Goal: Transaction & Acquisition: Purchase product/service

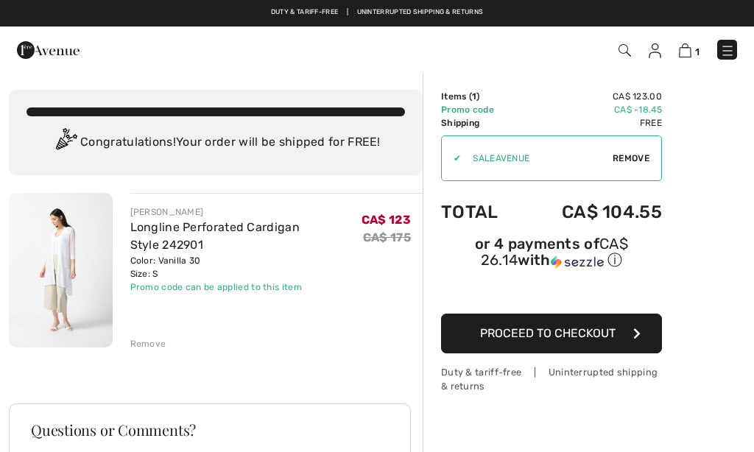
click at [720, 46] on img at bounding box center [727, 50] width 15 height 15
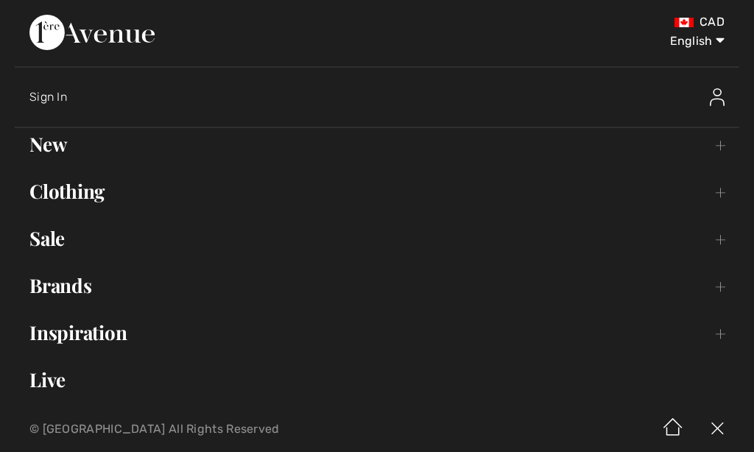
click at [67, 294] on link "Brands Open submenu" at bounding box center [377, 286] width 725 height 32
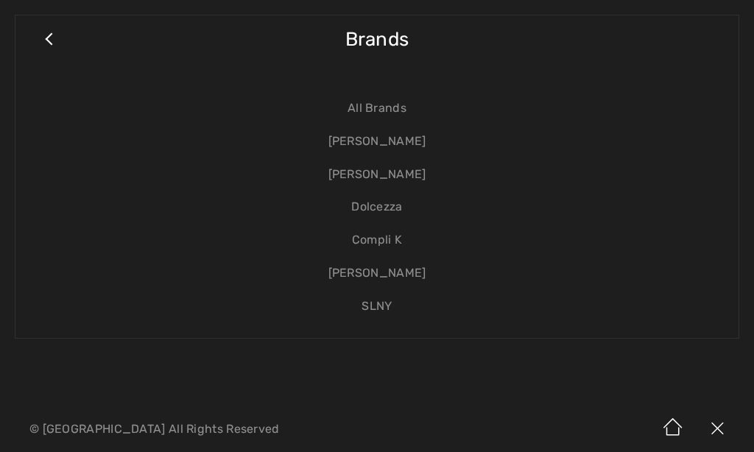
click at [376, 243] on link "Compli K" at bounding box center [377, 240] width 694 height 33
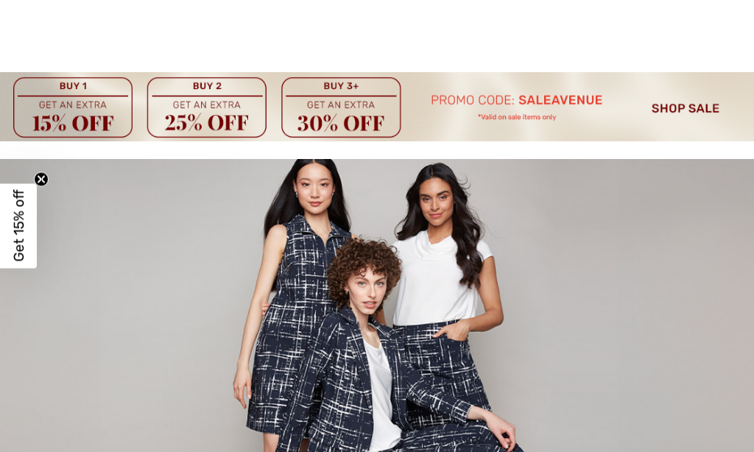
checkbox input "true"
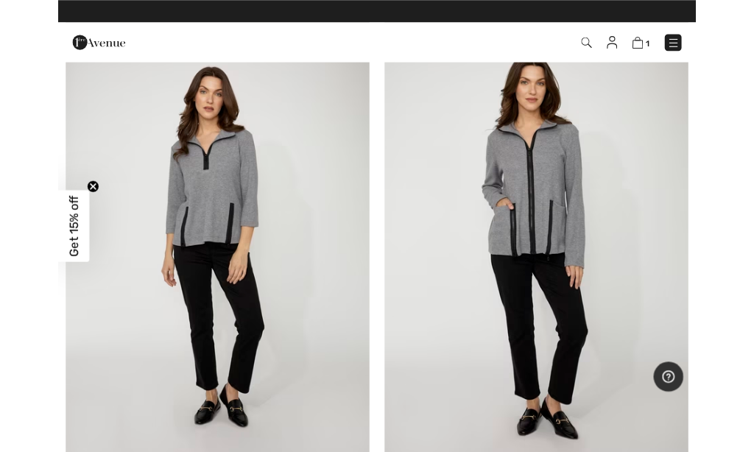
scroll to position [1781, 0]
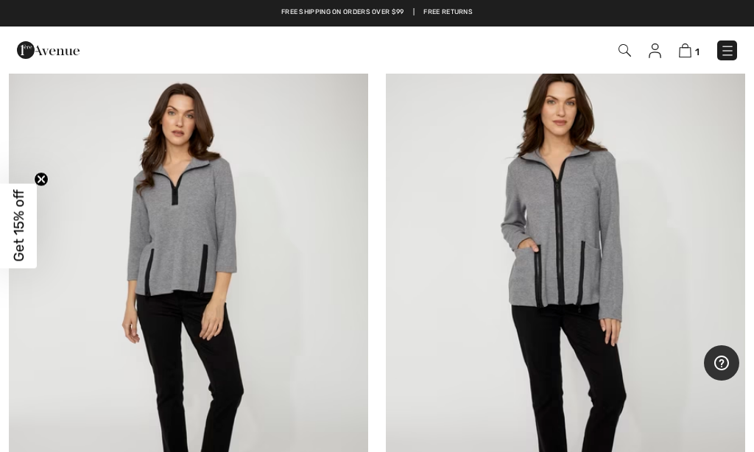
click at [599, 278] on img at bounding box center [565, 293] width 359 height 539
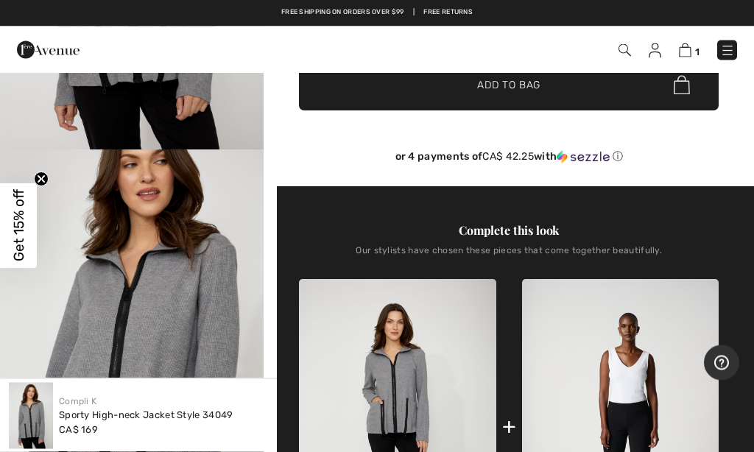
scroll to position [312, 0]
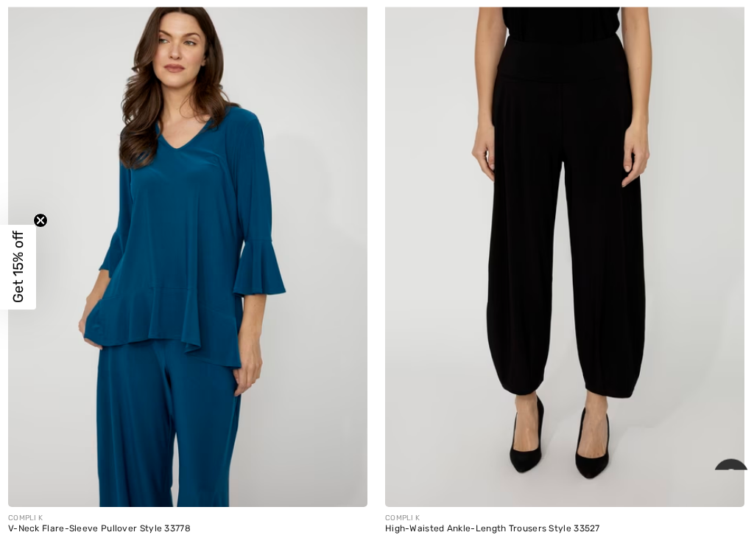
scroll to position [10683, 0]
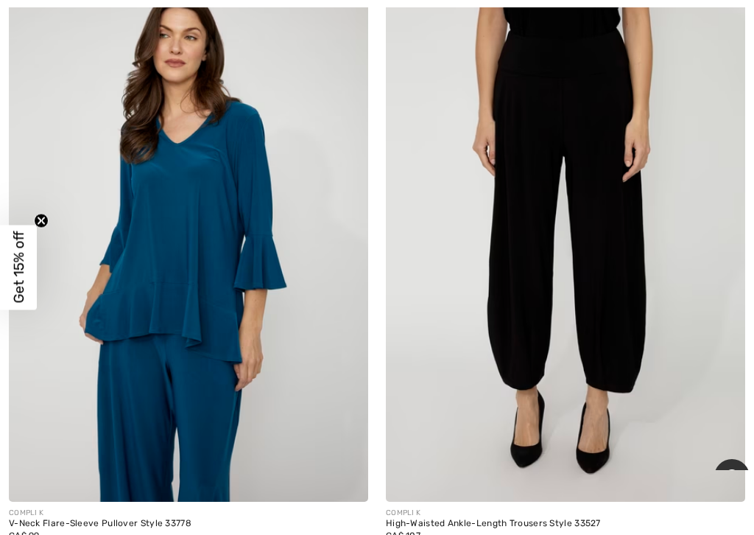
click at [467, 384] on img at bounding box center [565, 231] width 359 height 539
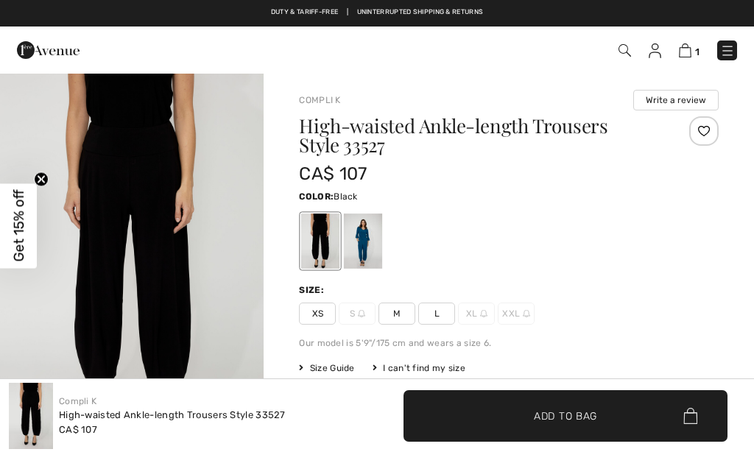
checkbox input "true"
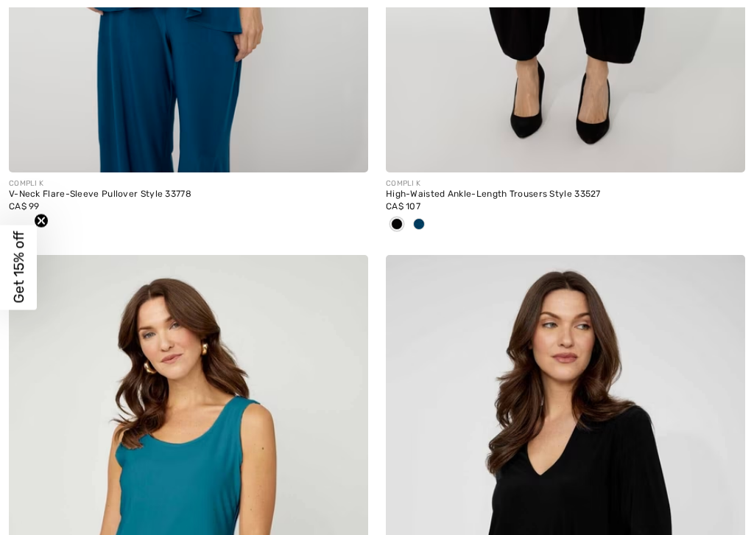
checkbox input "true"
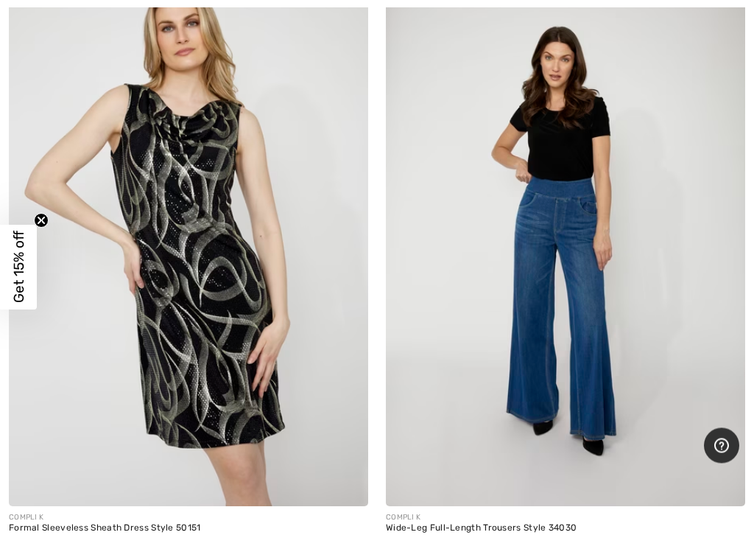
scroll to position [12686, 0]
click at [445, 344] on img at bounding box center [565, 236] width 359 height 539
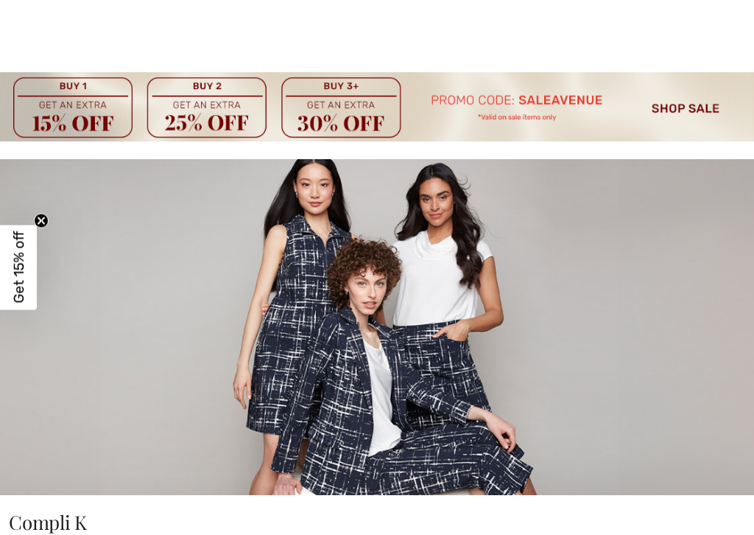
checkbox input "true"
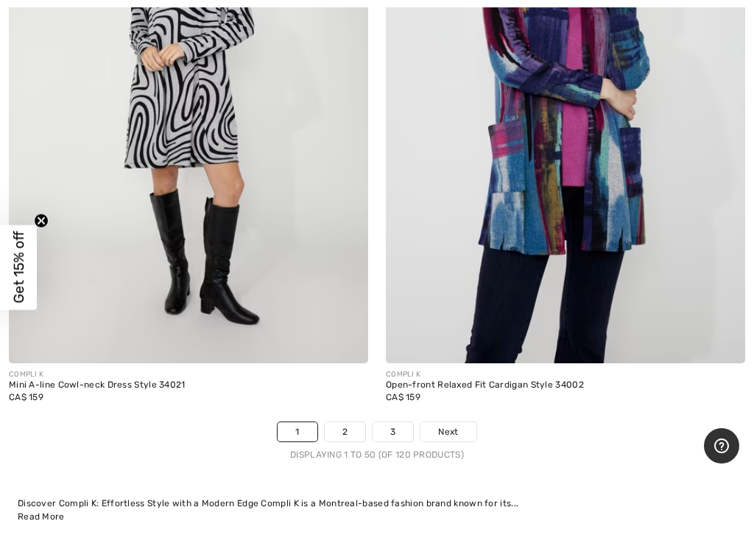
scroll to position [15945, 0]
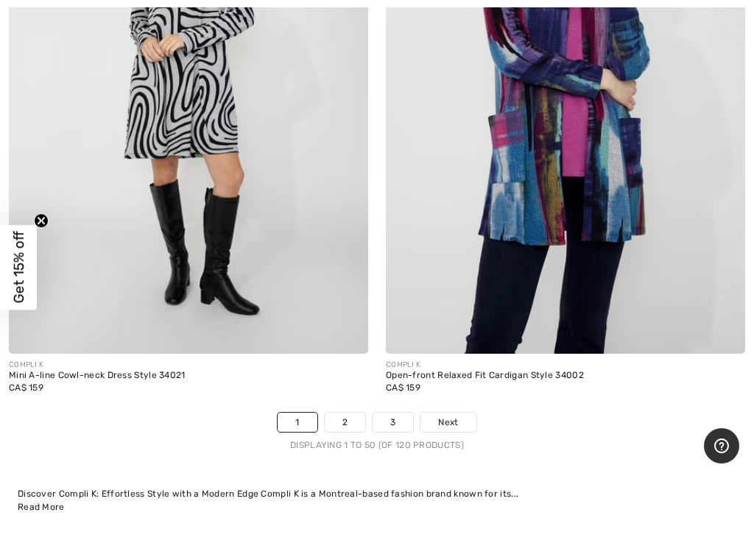
click at [337, 412] on link "2" at bounding box center [345, 421] width 41 height 19
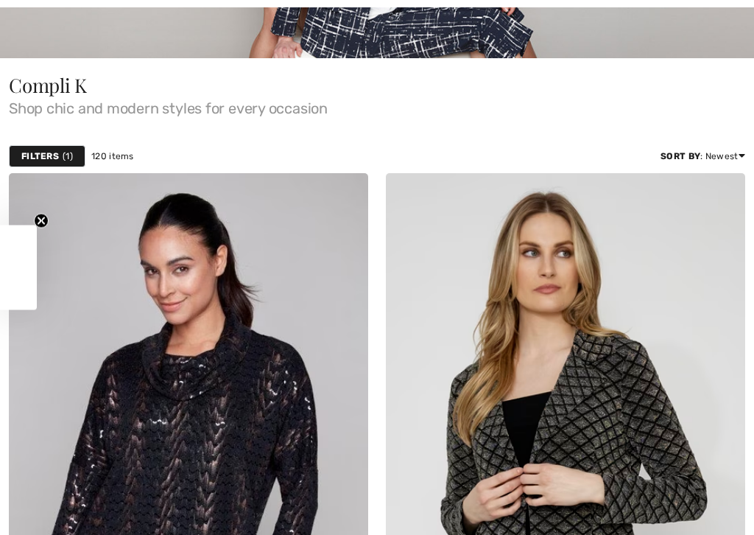
checkbox input "true"
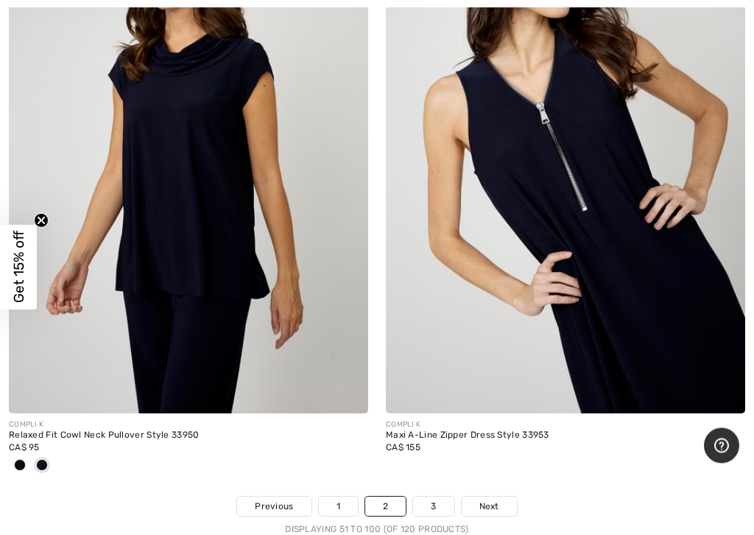
scroll to position [16054, 0]
click at [435, 451] on link "3" at bounding box center [433, 505] width 41 height 19
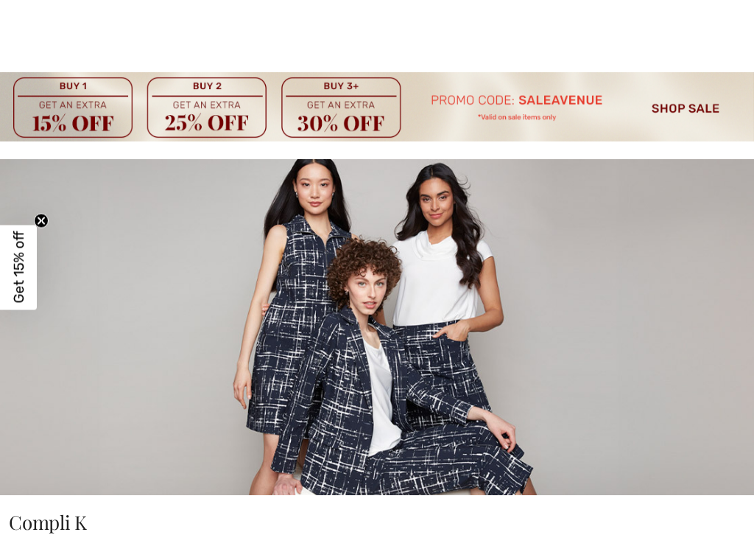
checkbox input "true"
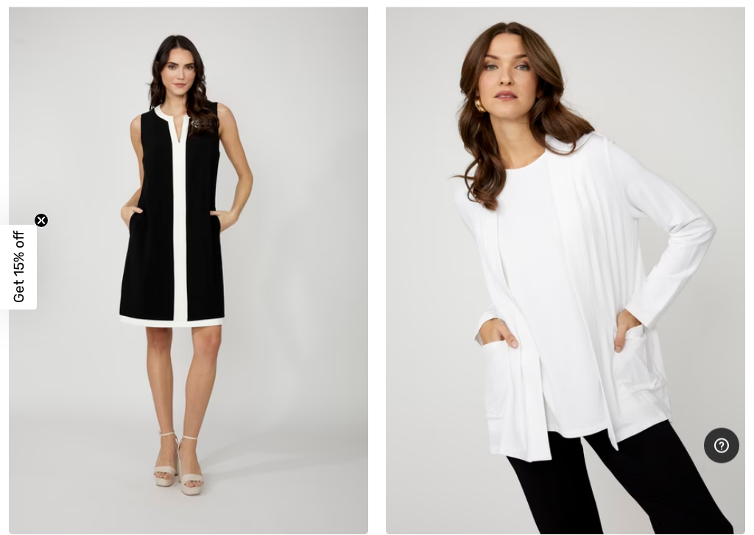
scroll to position [3003, 0]
click at [471, 391] on img at bounding box center [565, 264] width 359 height 539
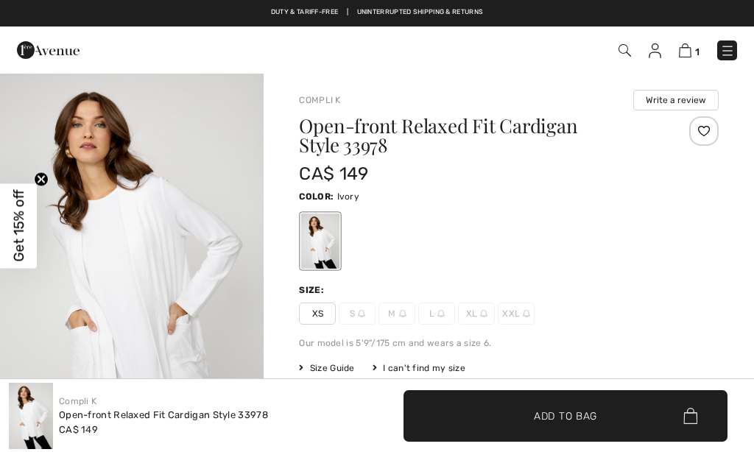
checkbox input "true"
click at [316, 316] on span "XS" at bounding box center [317, 314] width 37 height 22
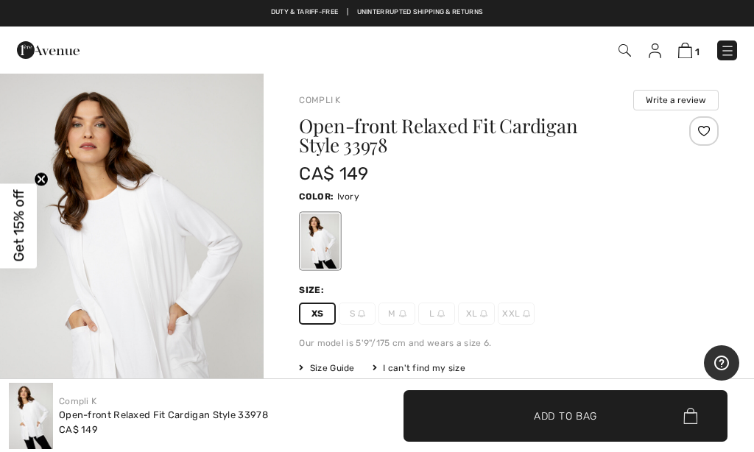
click at [482, 432] on span "✔ Added to Bag Add to Bag" at bounding box center [566, 416] width 324 height 52
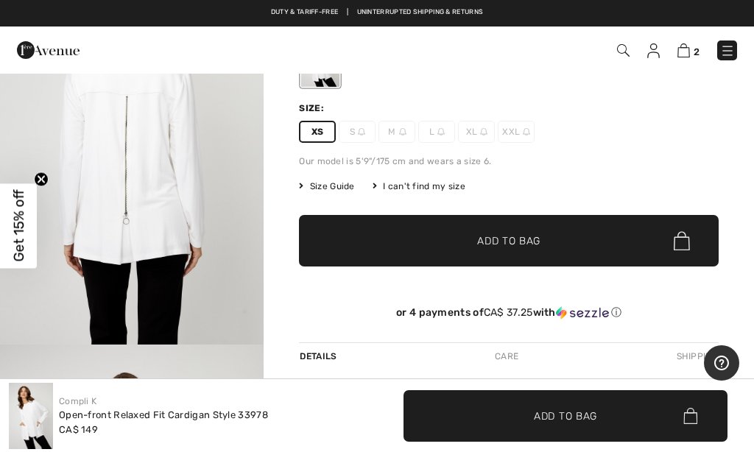
scroll to position [165, 0]
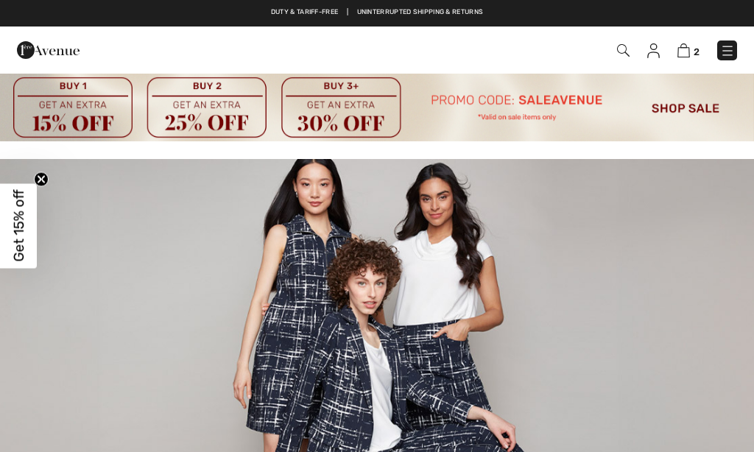
checkbox input "true"
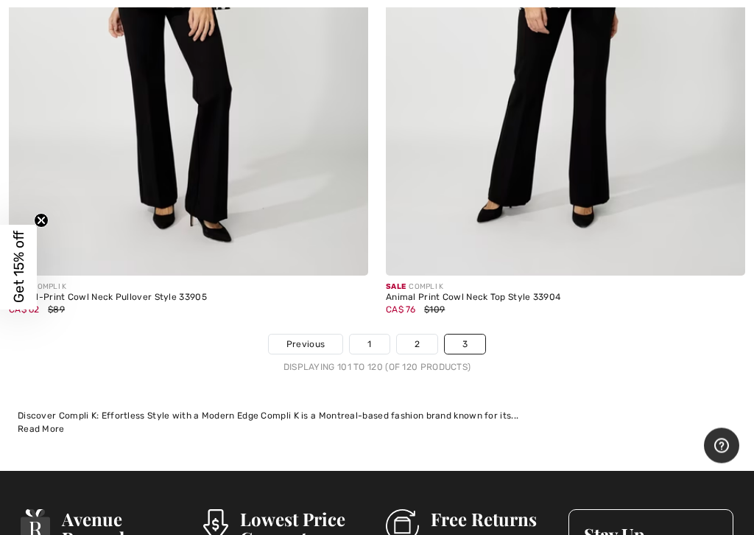
scroll to position [6392, 0]
click at [363, 334] on link "1" at bounding box center [369, 343] width 39 height 19
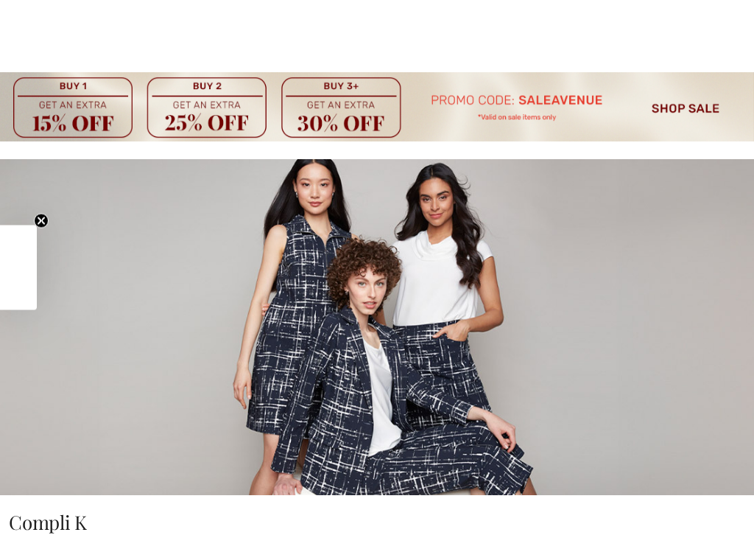
scroll to position [542, 0]
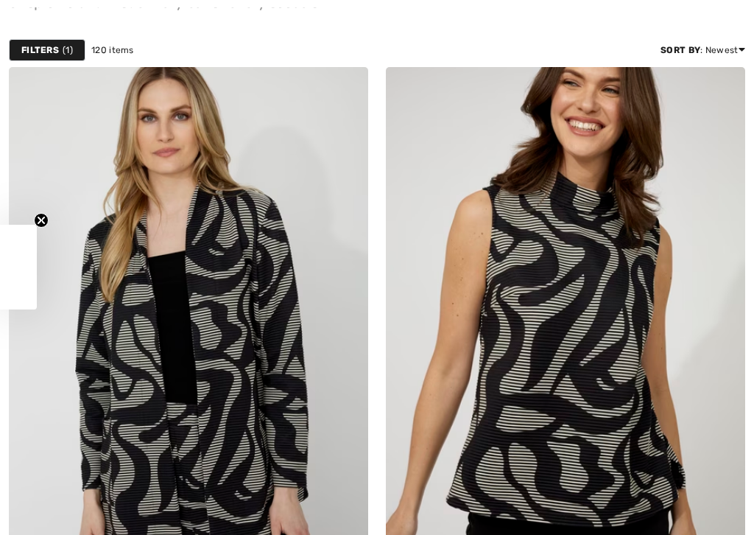
checkbox input "true"
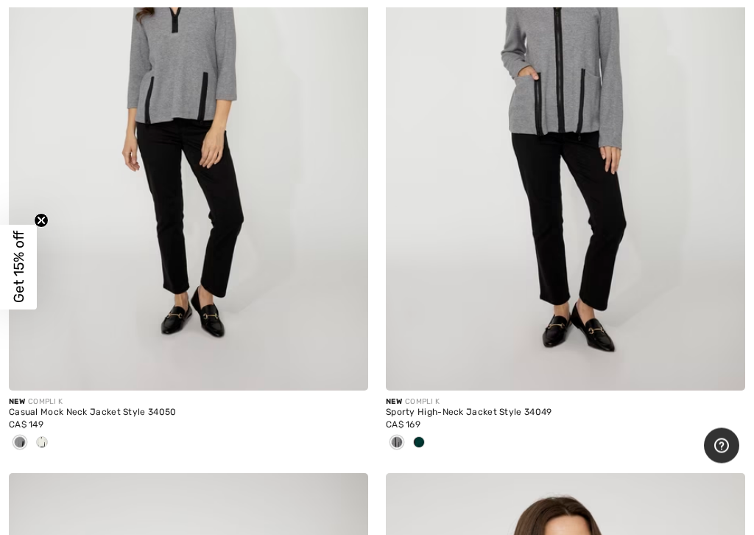
scroll to position [1953, 0]
click at [446, 312] on img at bounding box center [565, 120] width 359 height 539
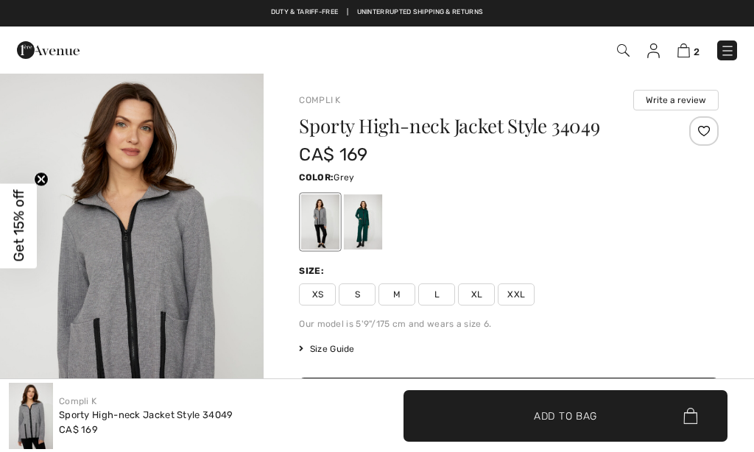
checkbox input "true"
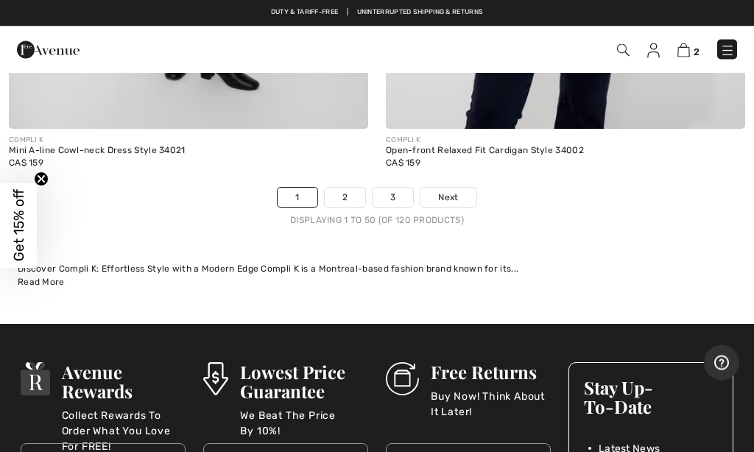
scroll to position [16169, 0]
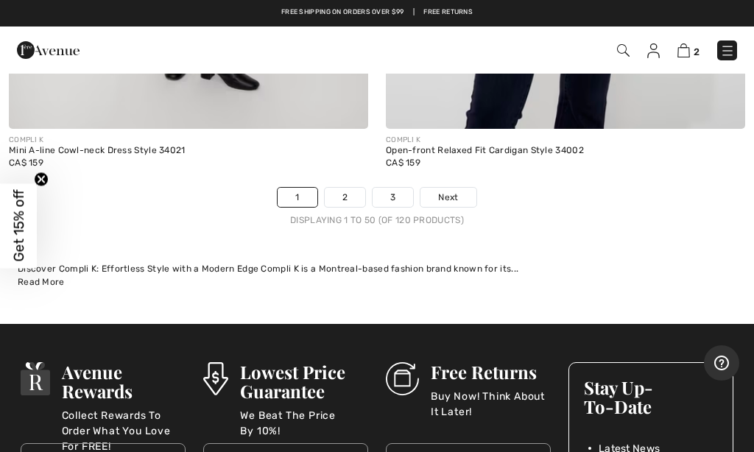
click at [344, 188] on link "2" at bounding box center [345, 197] width 41 height 19
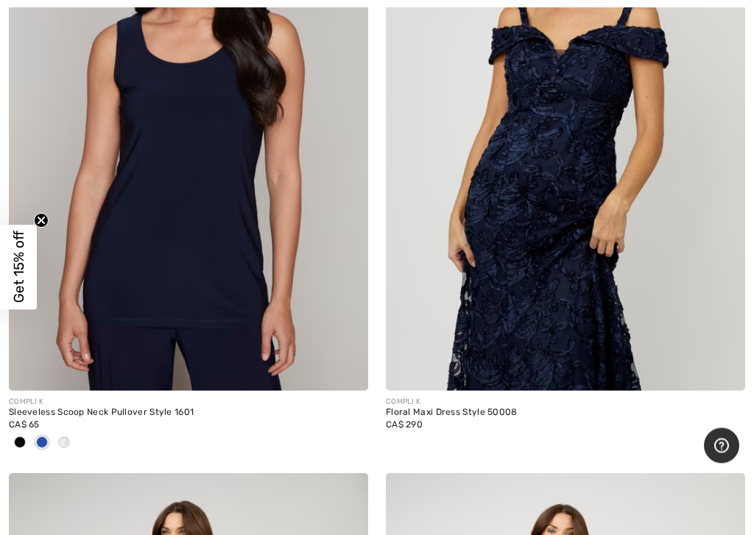
scroll to position [9817, 0]
click at [233, 225] on img at bounding box center [188, 120] width 359 height 539
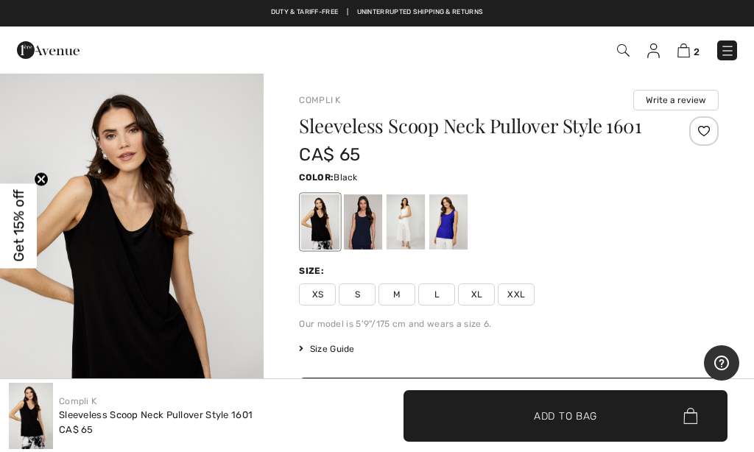
click at [362, 298] on span "S" at bounding box center [357, 295] width 37 height 22
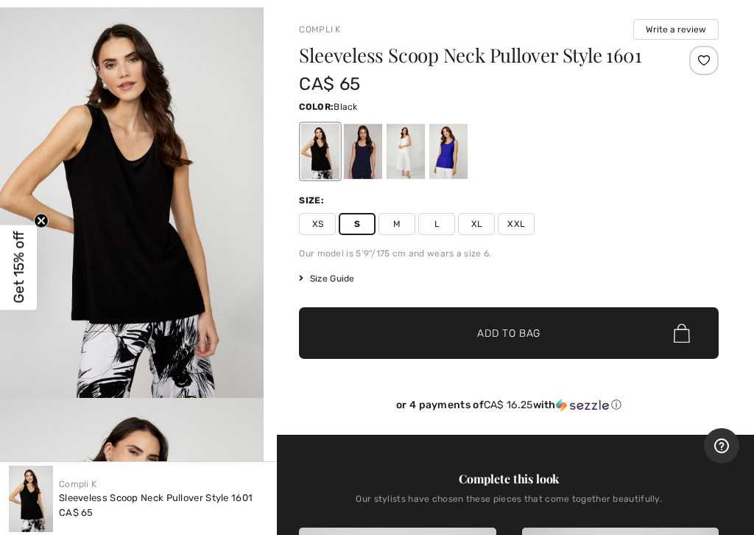
scroll to position [70, 0]
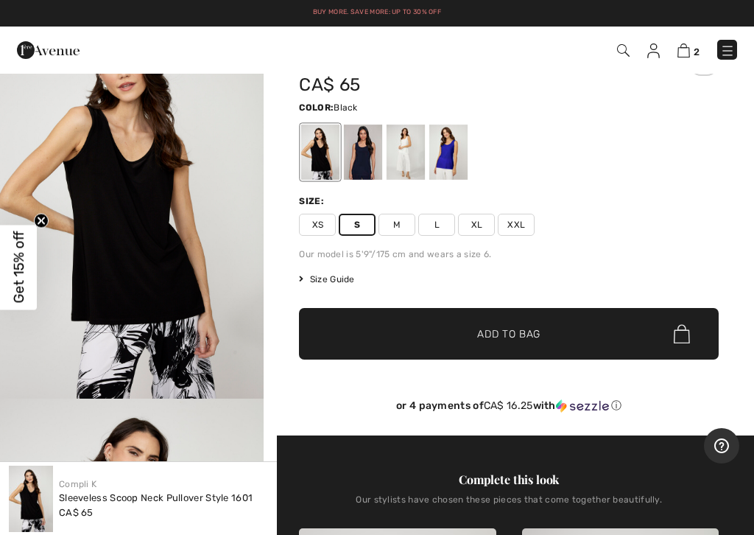
click at [505, 338] on span "Add to Bag" at bounding box center [508, 333] width 63 height 15
click at [373, 155] on div at bounding box center [363, 151] width 38 height 55
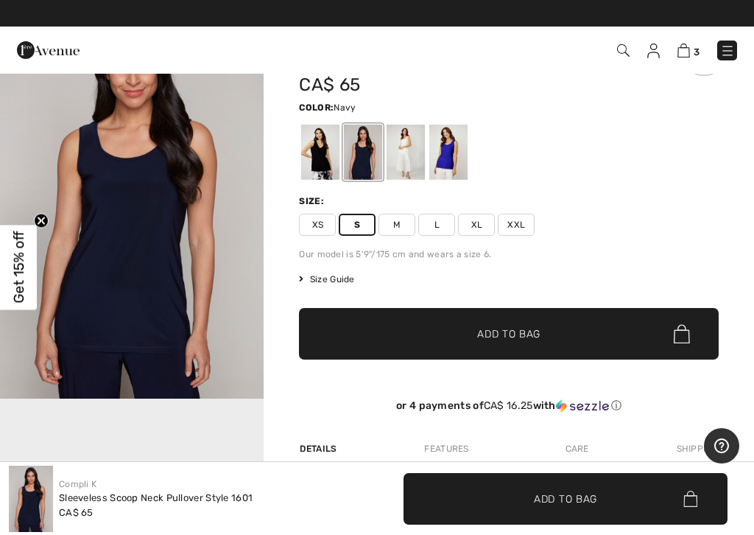
click at [448, 338] on span "✔ Added to Bag" at bounding box center [487, 333] width 90 height 15
click at [415, 155] on div at bounding box center [406, 151] width 38 height 55
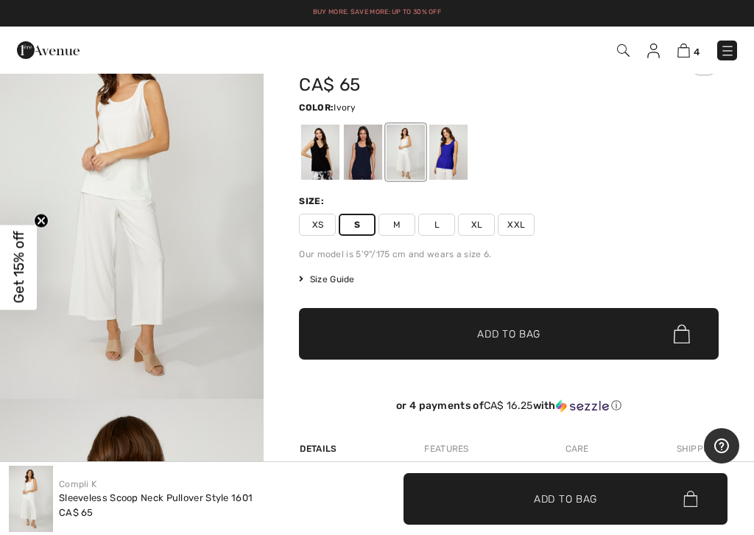
click at [461, 341] on span "✔ Added to Bag" at bounding box center [487, 333] width 90 height 15
click at [685, 53] on img at bounding box center [684, 50] width 13 height 14
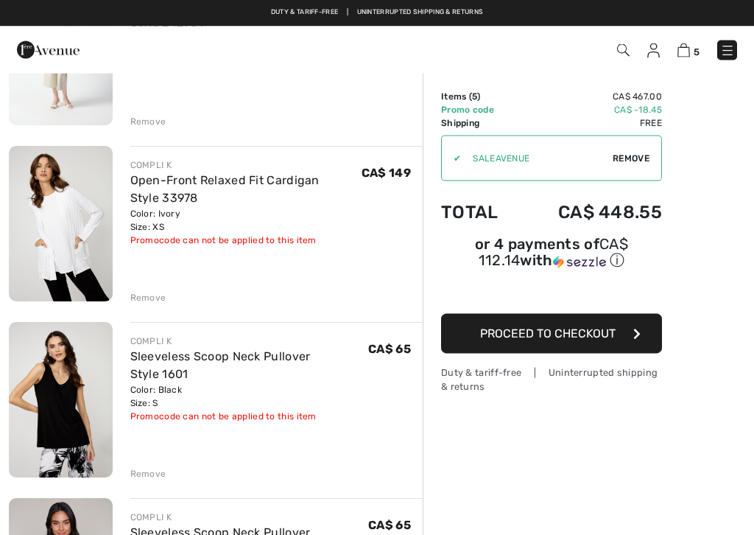
scroll to position [218, 0]
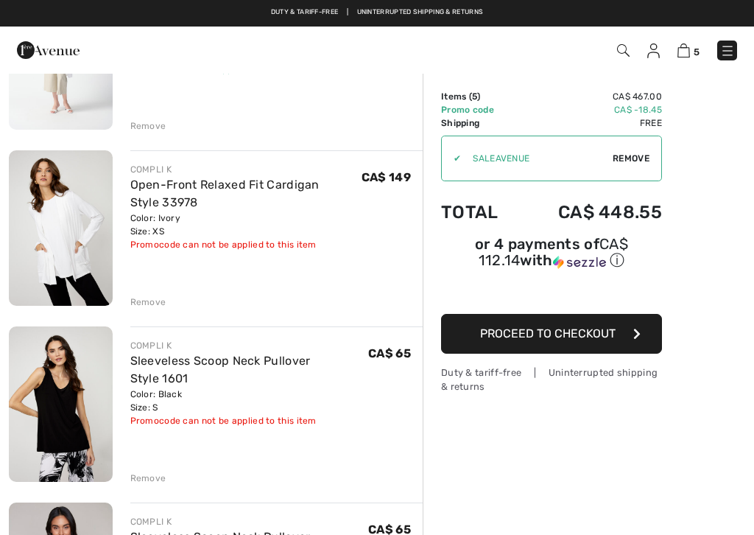
click at [153, 306] on div "Remove" at bounding box center [148, 301] width 36 height 13
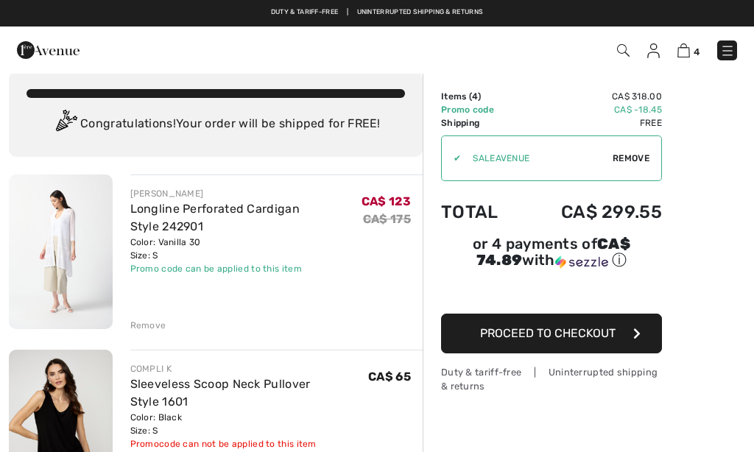
scroll to position [0, 0]
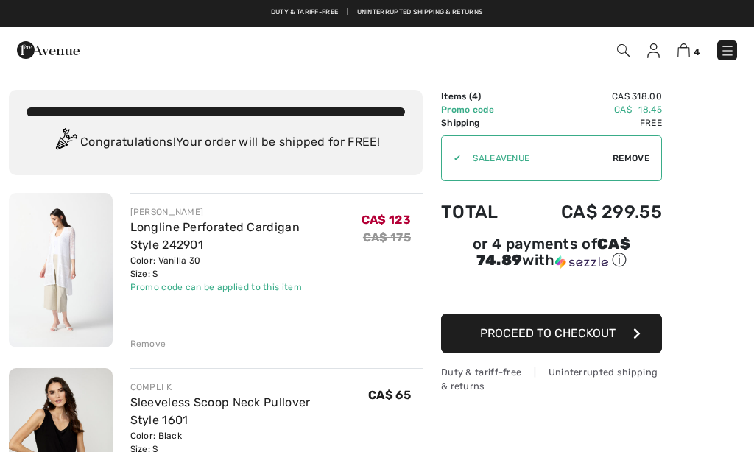
click at [80, 264] on img at bounding box center [61, 270] width 104 height 155
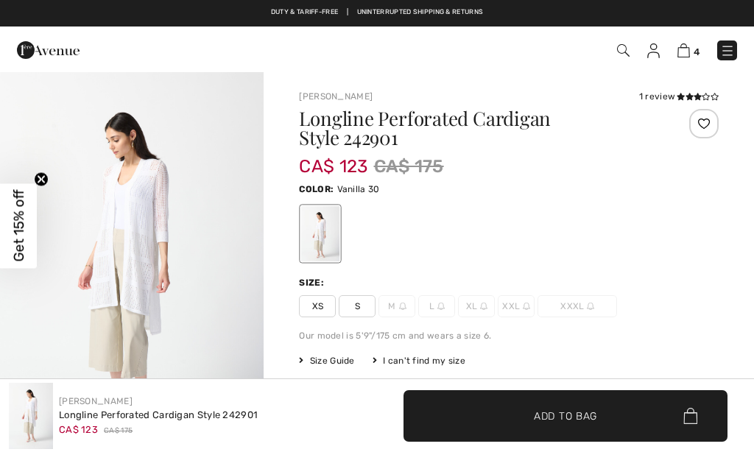
checkbox input "true"
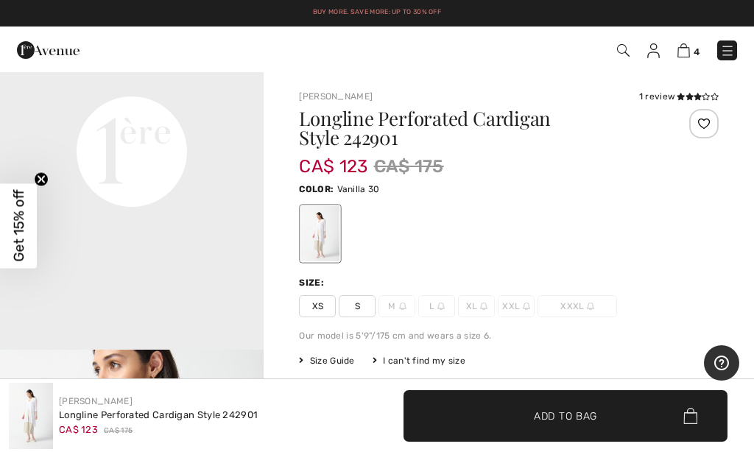
scroll to position [911, 0]
click at [732, 48] on img at bounding box center [727, 50] width 15 height 15
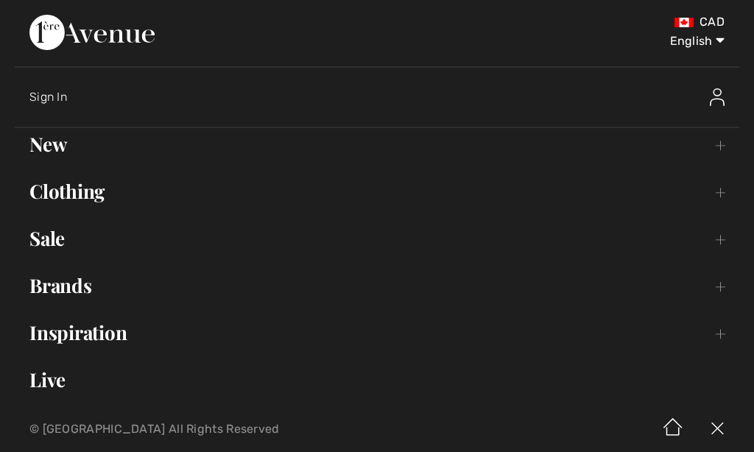
click at [105, 197] on link "Clothing Toggle submenu" at bounding box center [377, 191] width 725 height 32
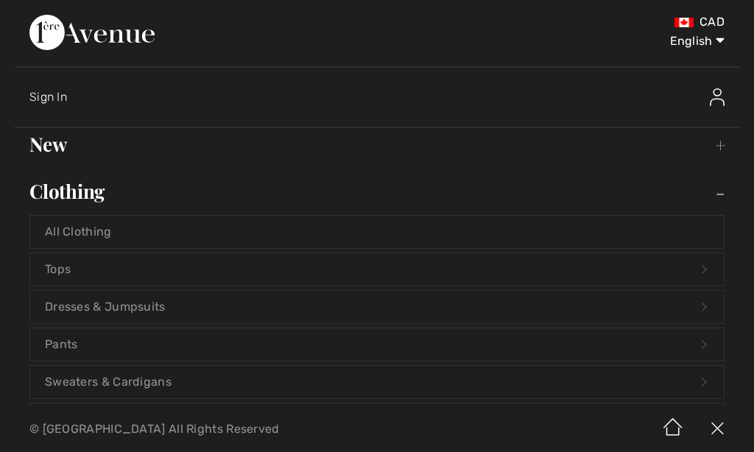
click at [84, 309] on link "Dresses & Jumpsuits Open submenu" at bounding box center [377, 307] width 694 height 32
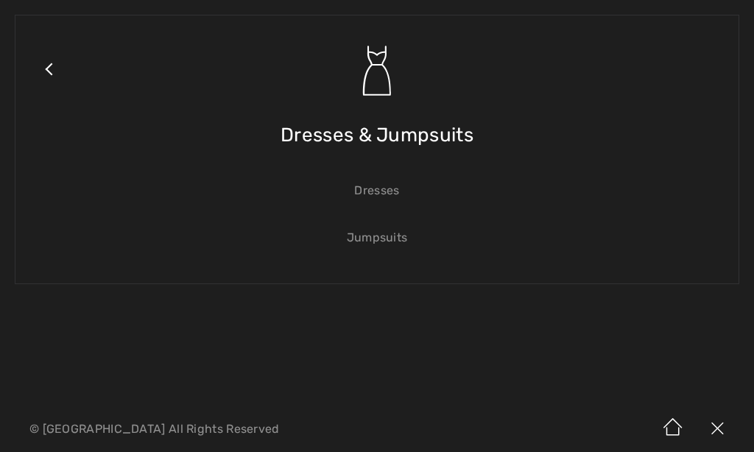
click at [389, 194] on link "Dresses" at bounding box center [377, 191] width 694 height 32
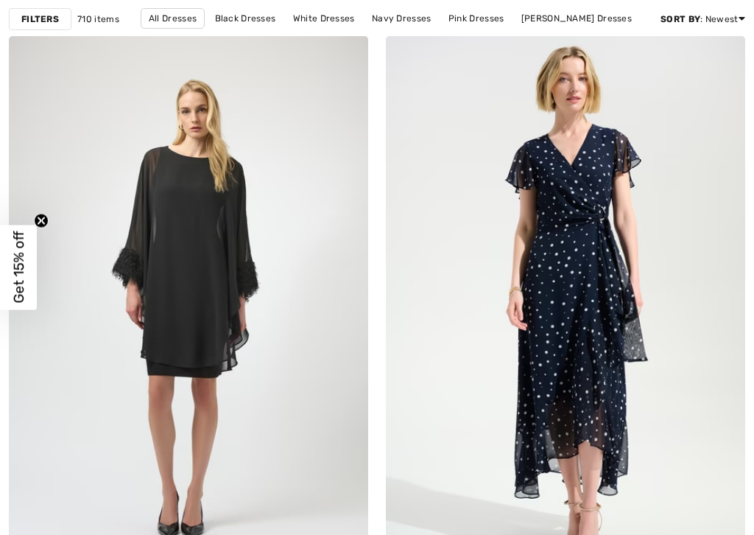
checkbox input "true"
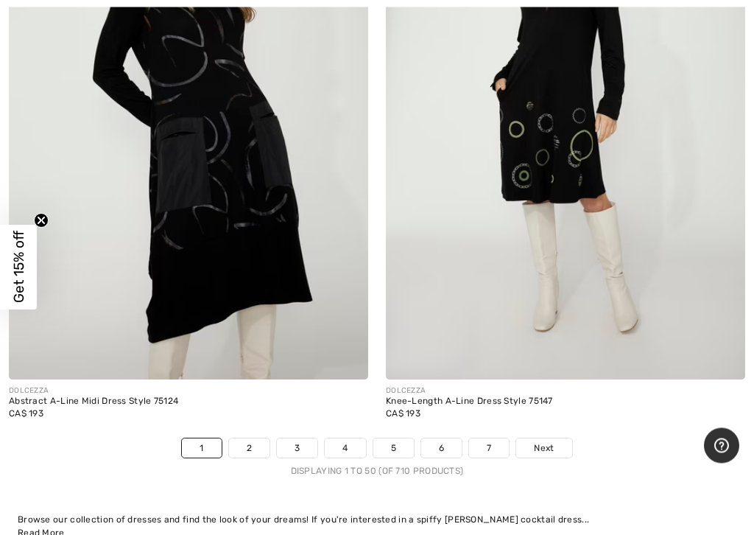
scroll to position [15725, 0]
click at [542, 441] on span "Next" at bounding box center [544, 447] width 20 height 13
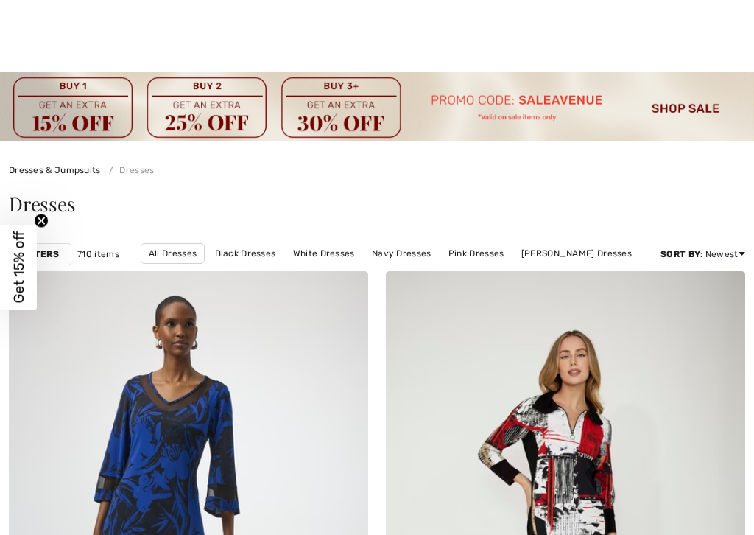
scroll to position [393, 0]
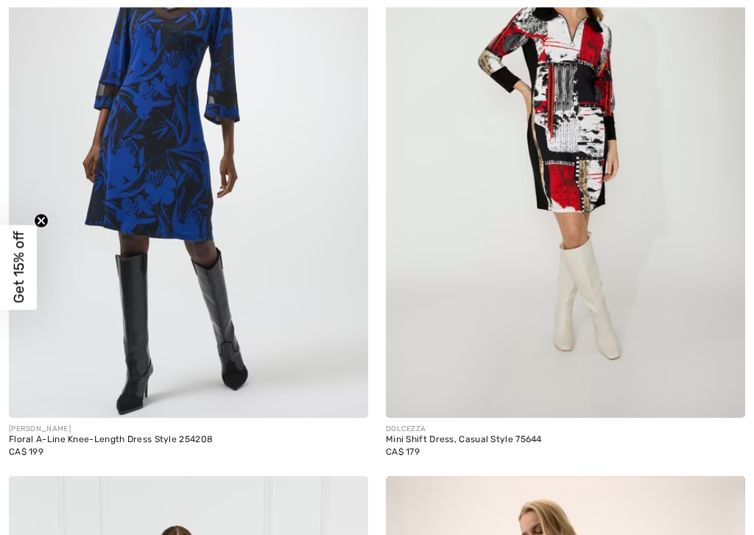
checkbox input "true"
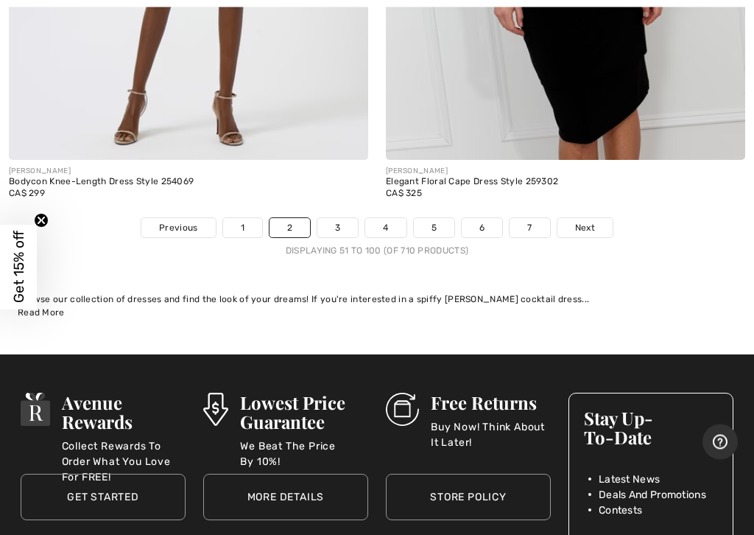
scroll to position [15822, 0]
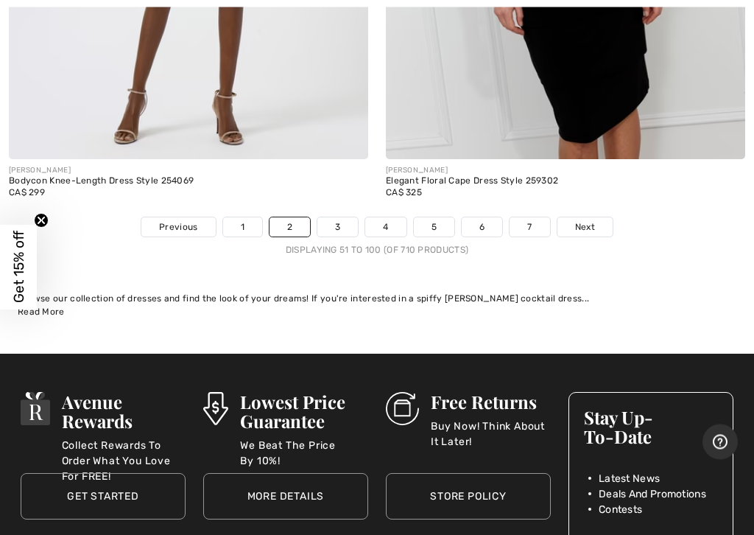
click at [594, 221] on span "Next" at bounding box center [585, 227] width 20 height 13
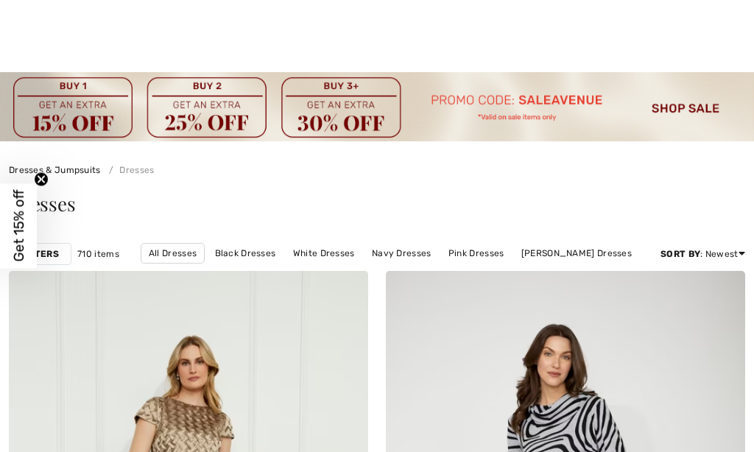
checkbox input "true"
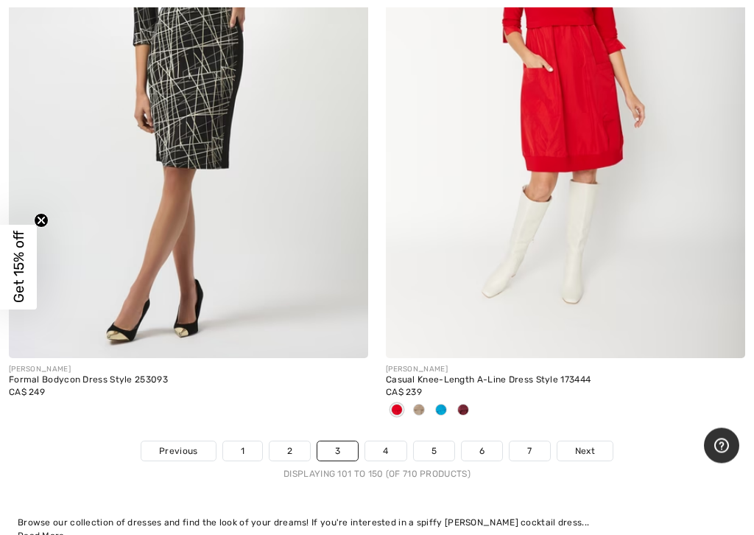
scroll to position [15698, 0]
click at [590, 444] on span "Next" at bounding box center [585, 450] width 20 height 13
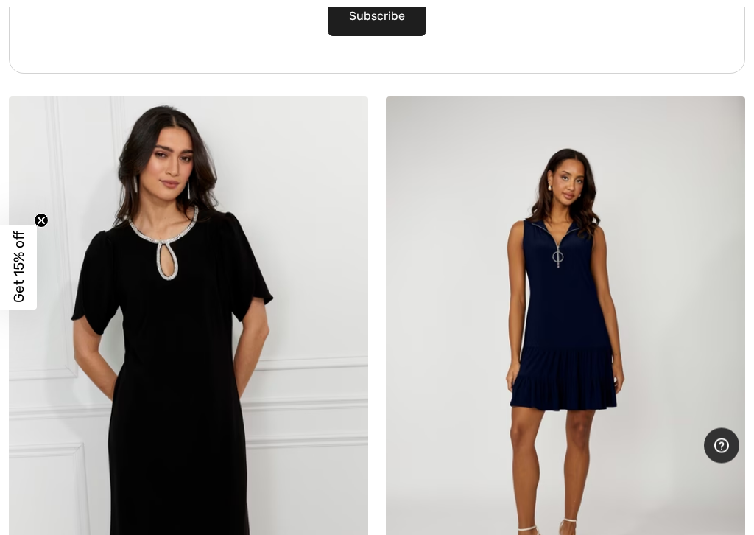
scroll to position [7820, 0]
click at [597, 356] on img at bounding box center [565, 365] width 359 height 539
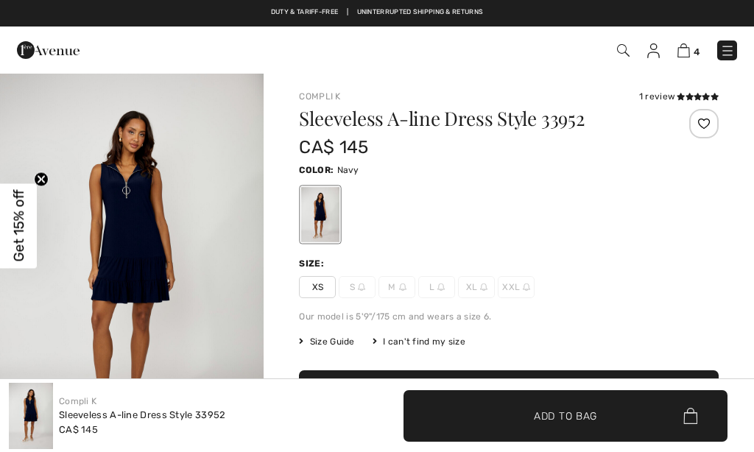
checkbox input "true"
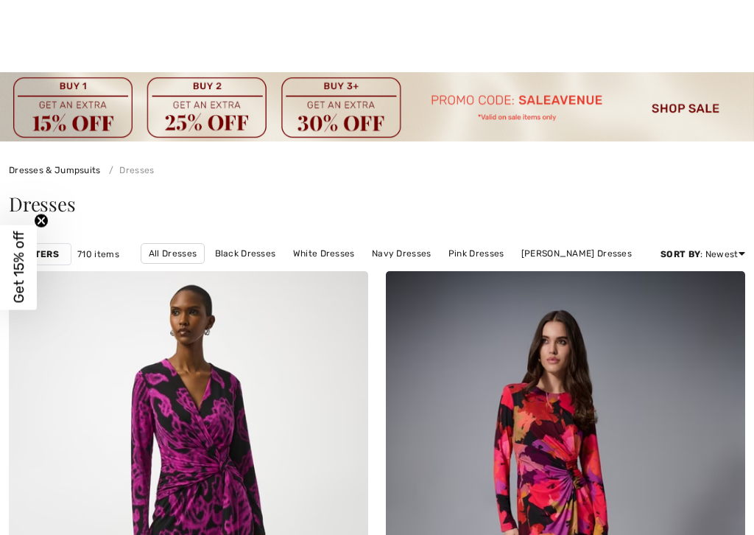
checkbox input "true"
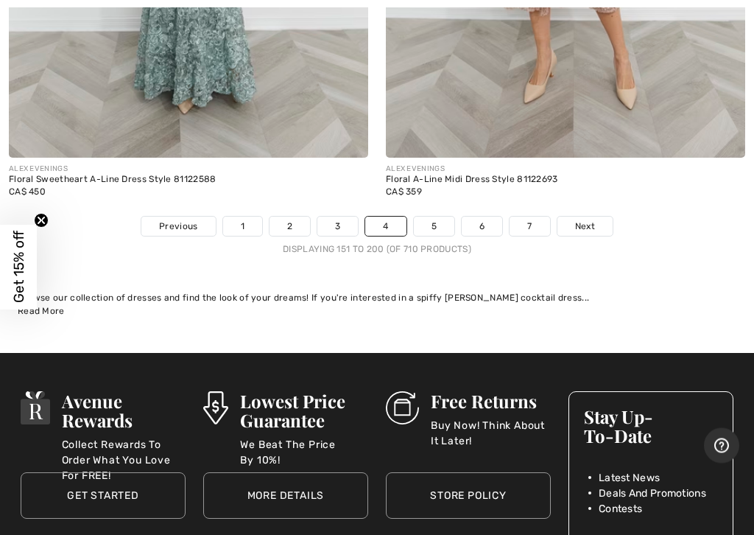
scroll to position [15801, 0]
click at [436, 217] on link "5" at bounding box center [434, 226] width 41 height 19
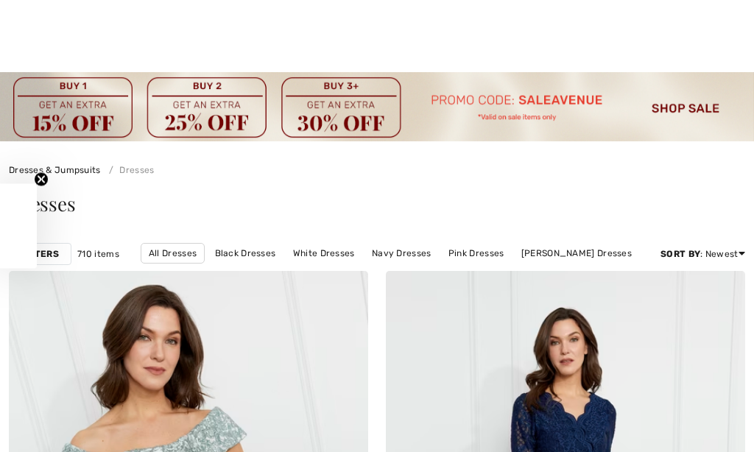
checkbox input "true"
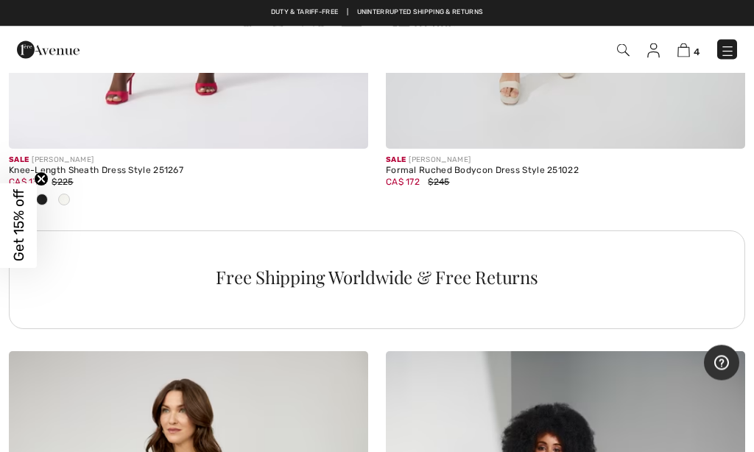
scroll to position [11559, 0]
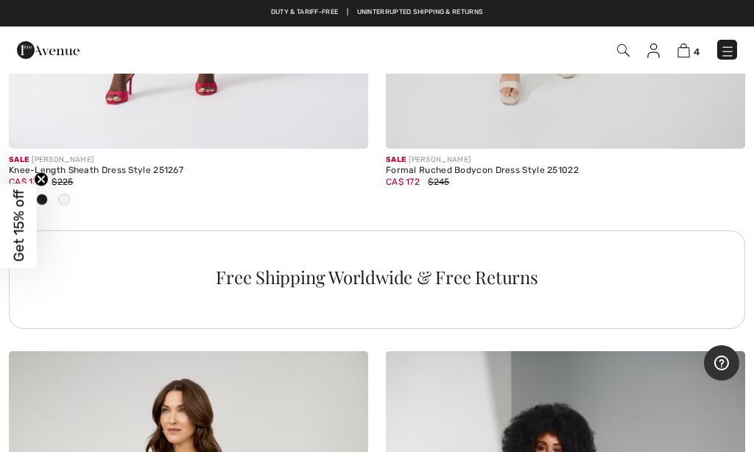
click at [728, 49] on img at bounding box center [727, 50] width 15 height 15
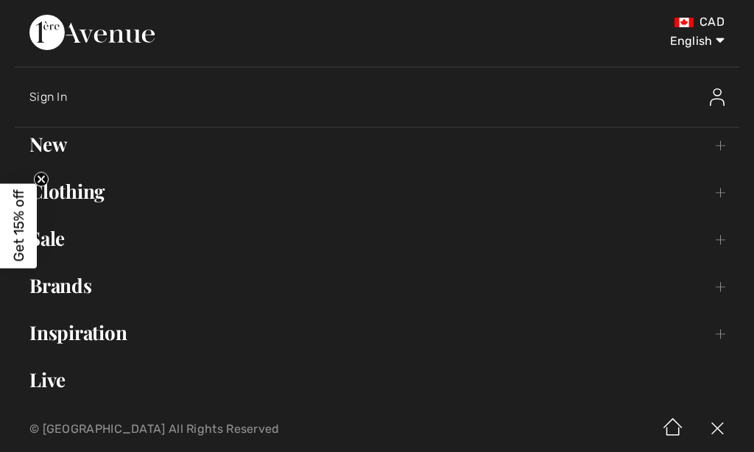
click at [70, 145] on link "New Toggle submenu" at bounding box center [377, 144] width 725 height 32
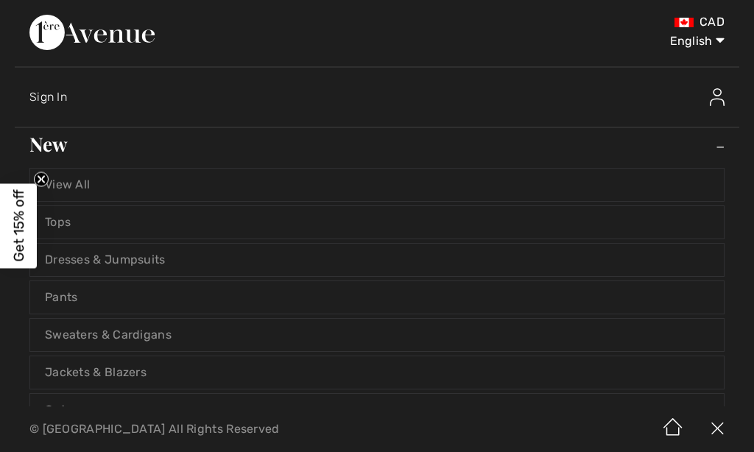
click at [89, 180] on link "View All" at bounding box center [377, 185] width 694 height 32
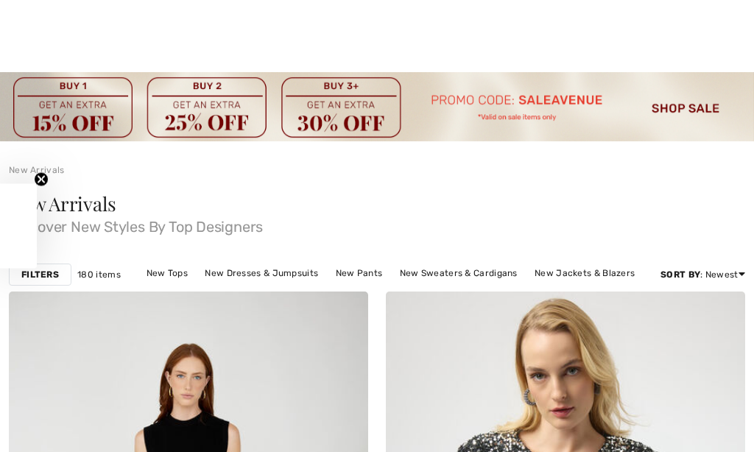
checkbox input "true"
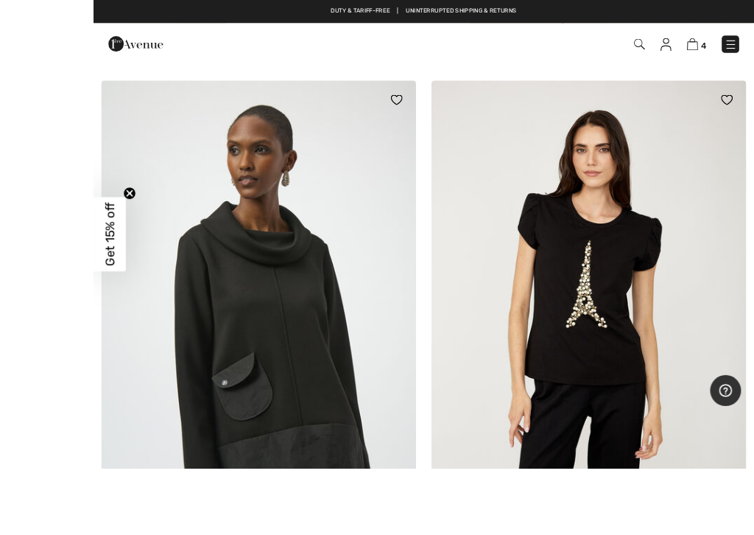
scroll to position [937, 0]
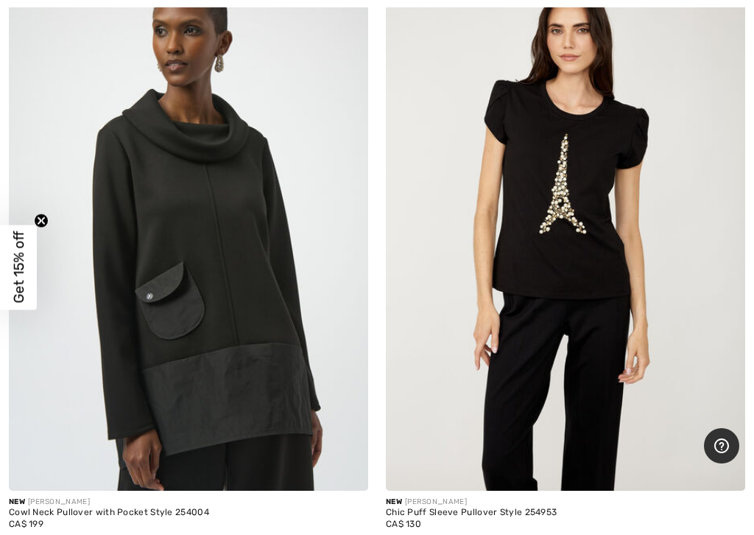
click at [242, 284] on img at bounding box center [188, 220] width 359 height 539
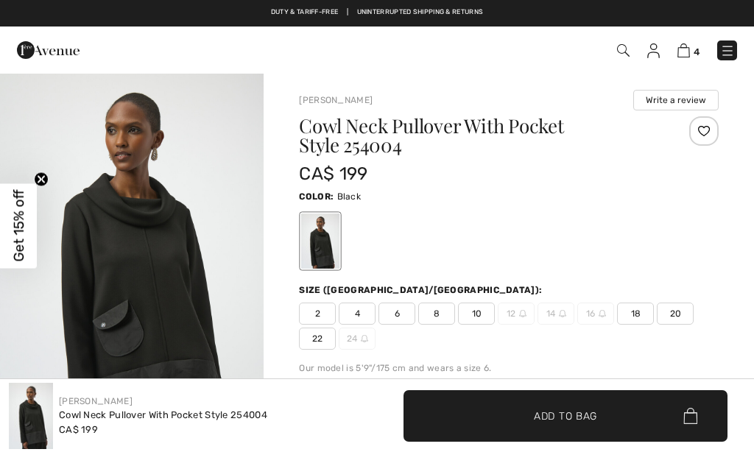
checkbox input "true"
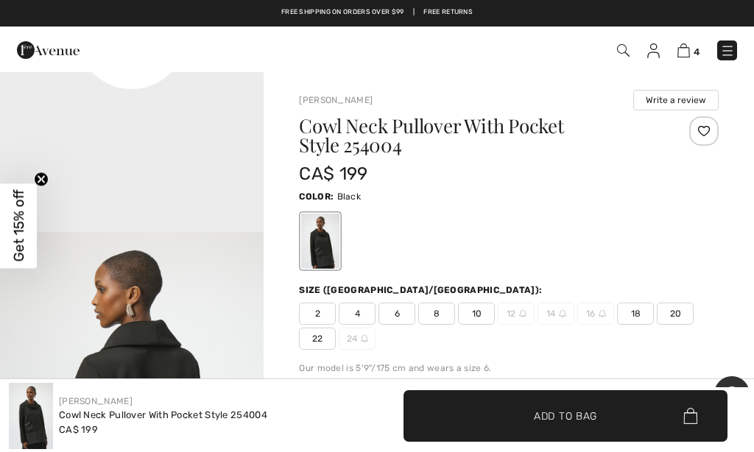
scroll to position [1026, 0]
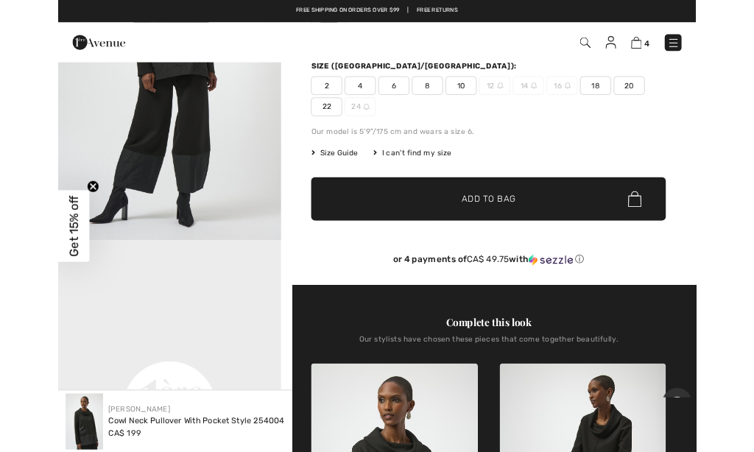
scroll to position [0, 0]
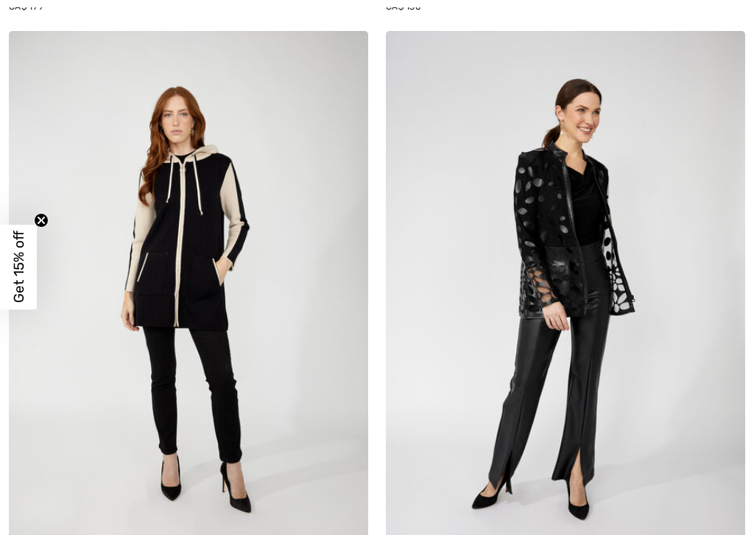
checkbox input "true"
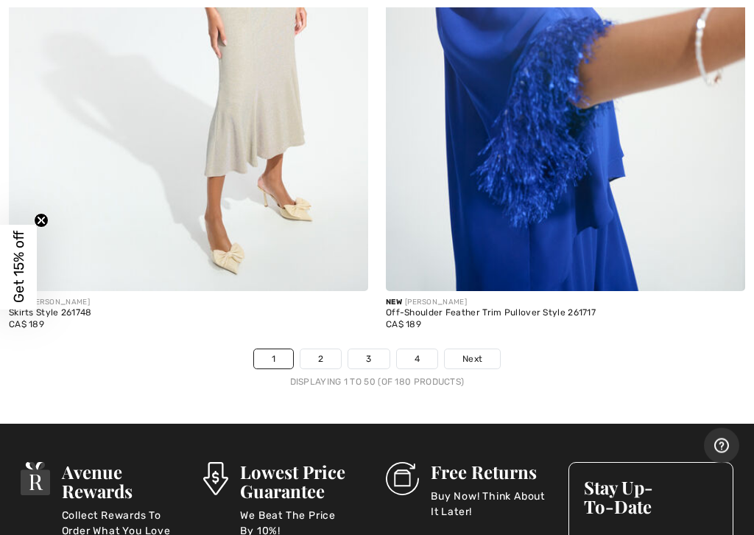
scroll to position [15808, 0]
click at [473, 352] on span "Next" at bounding box center [472, 358] width 20 height 13
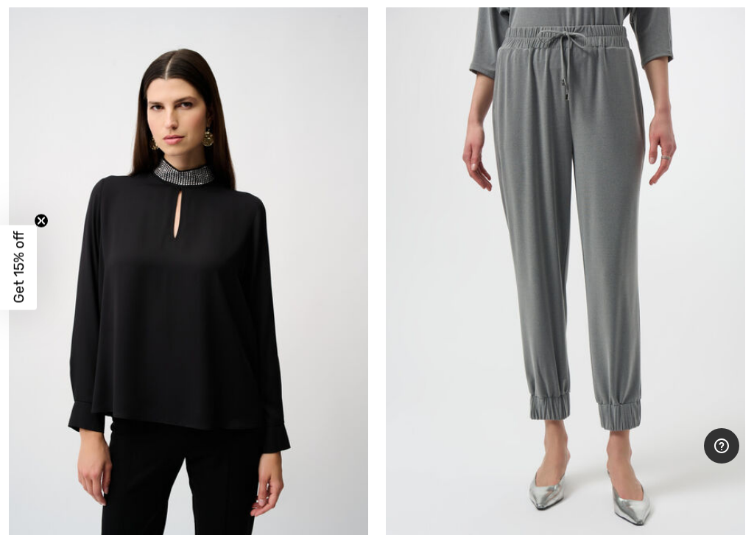
scroll to position [8081, 0]
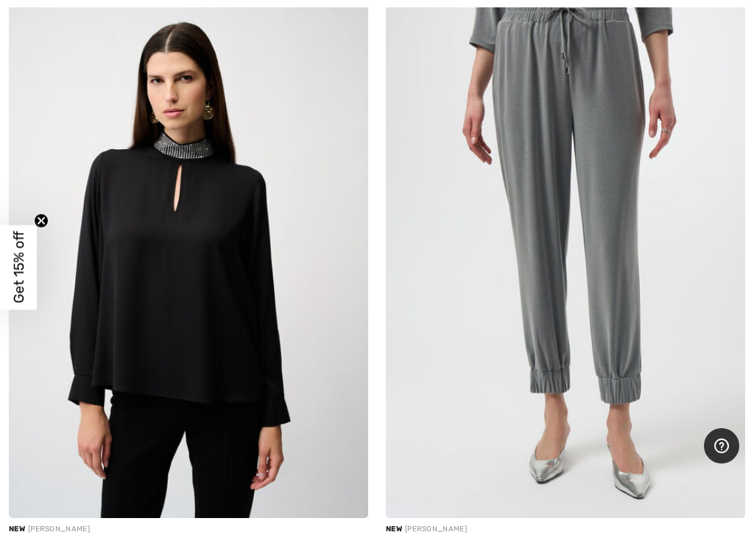
click at [624, 300] on img at bounding box center [565, 248] width 359 height 539
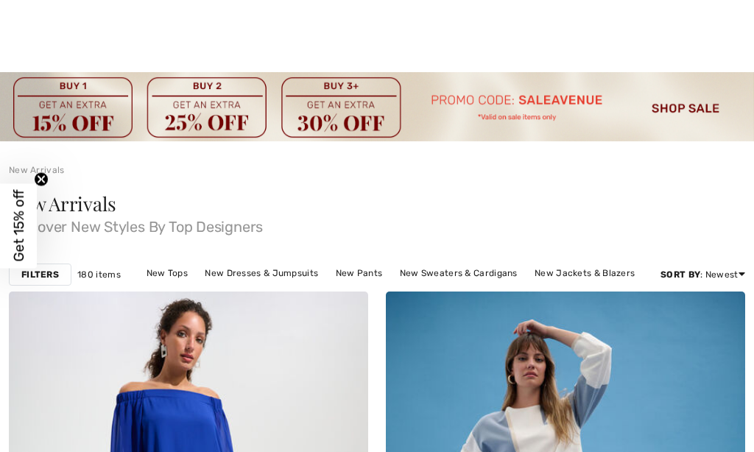
checkbox input "true"
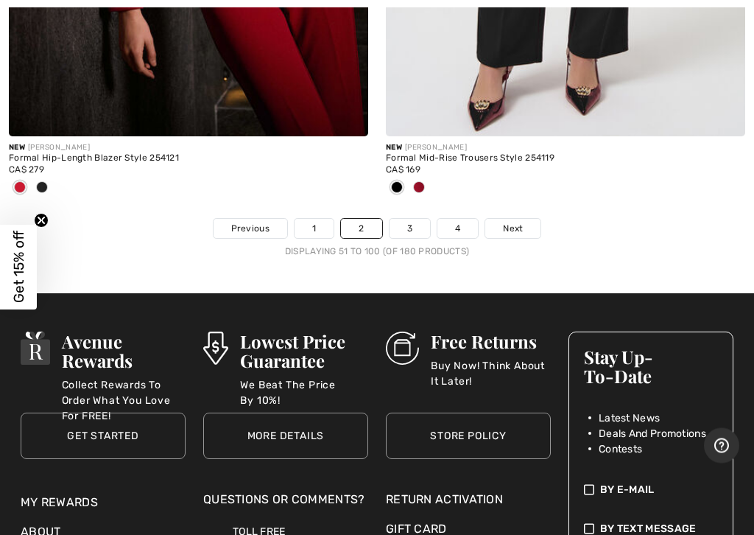
scroll to position [16065, 0]
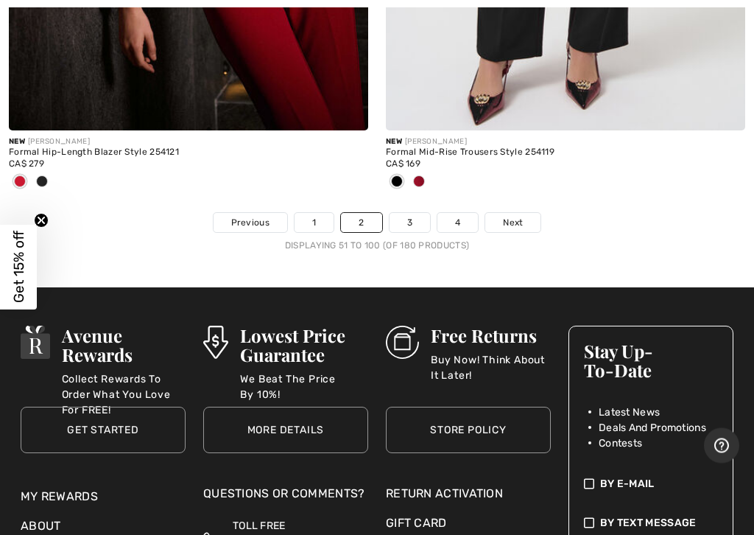
click at [515, 216] on link "Next" at bounding box center [512, 223] width 55 height 19
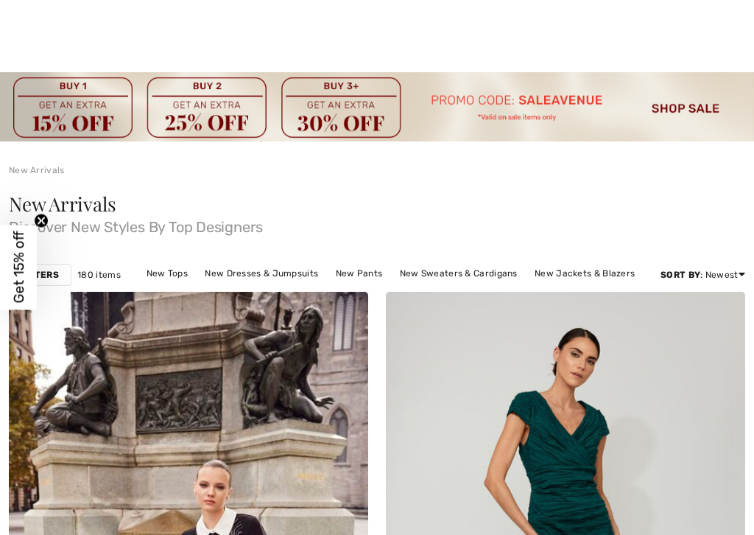
checkbox input "true"
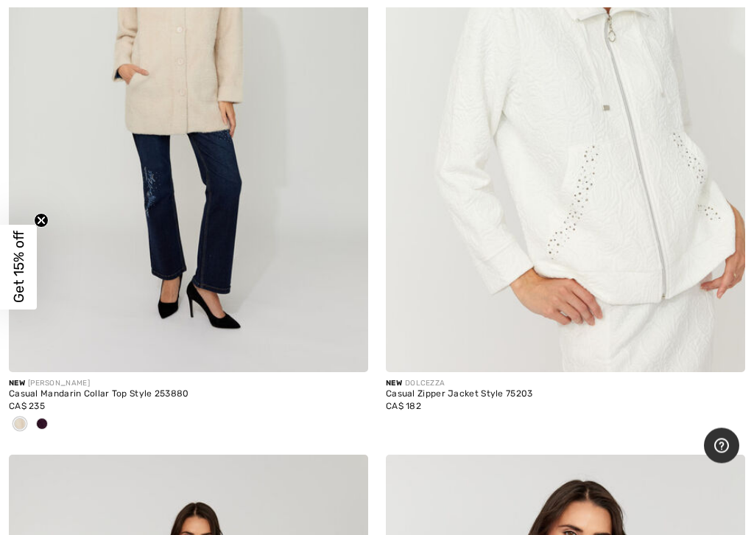
scroll to position [11952, 0]
click at [51, 412] on div at bounding box center [42, 424] width 22 height 24
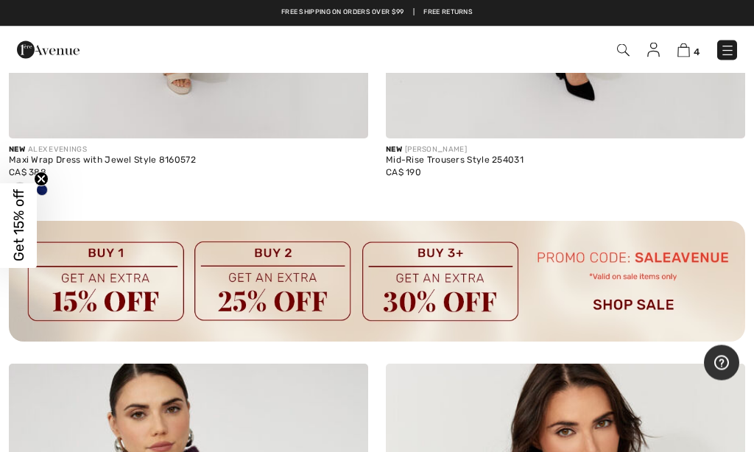
scroll to position [11412, 0]
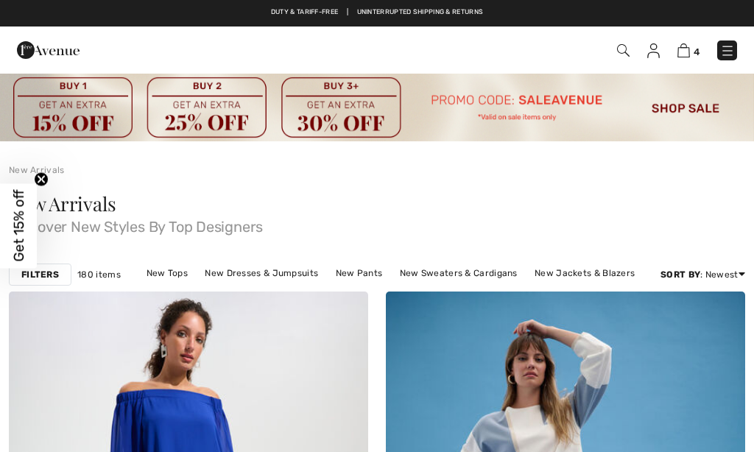
checkbox input "true"
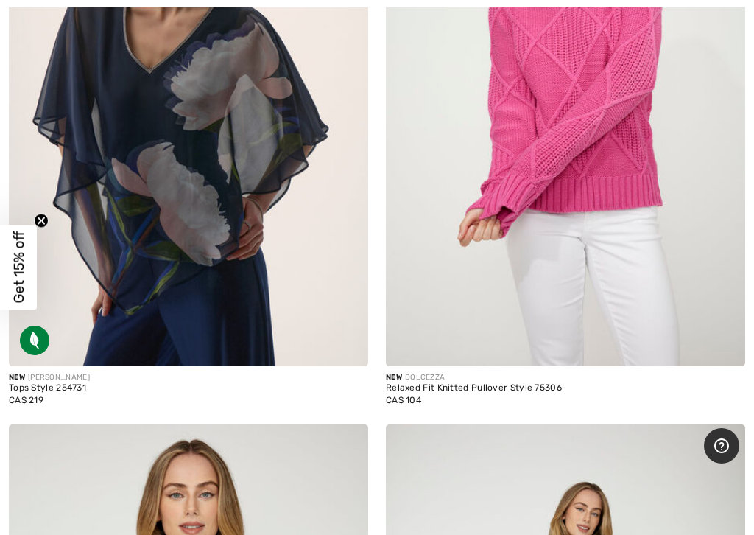
scroll to position [6247, 0]
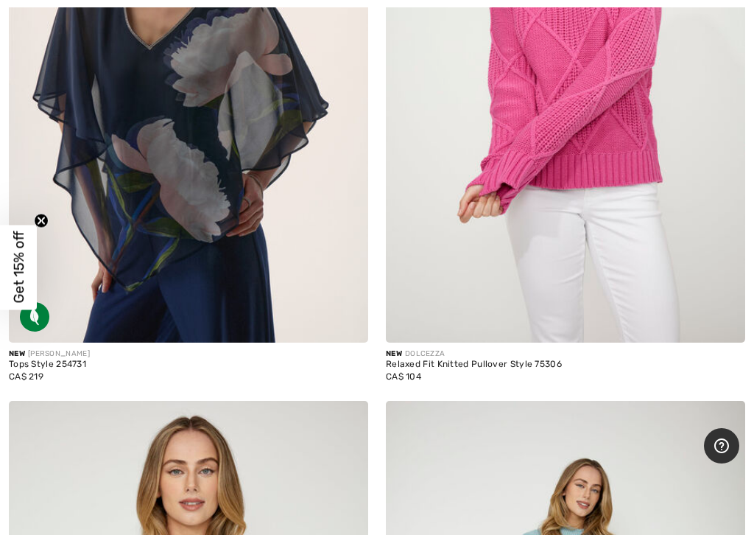
click at [636, 192] on img at bounding box center [565, 72] width 359 height 539
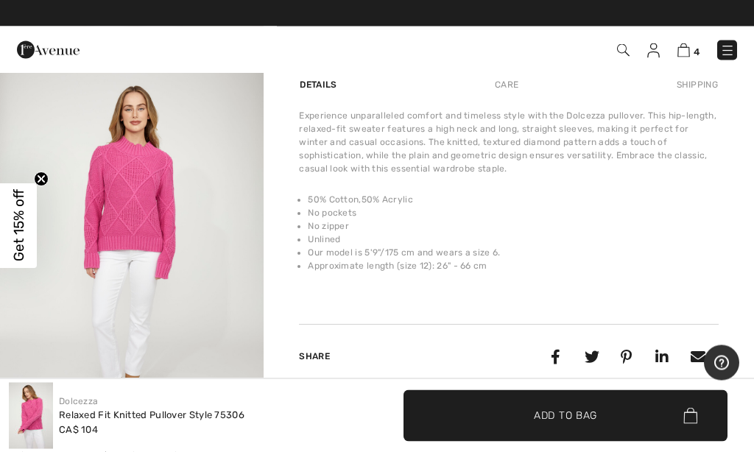
scroll to position [834, 0]
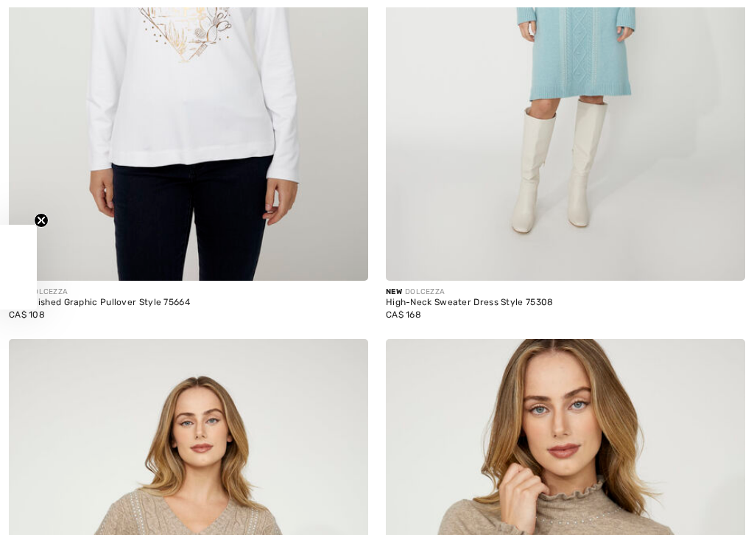
checkbox input "true"
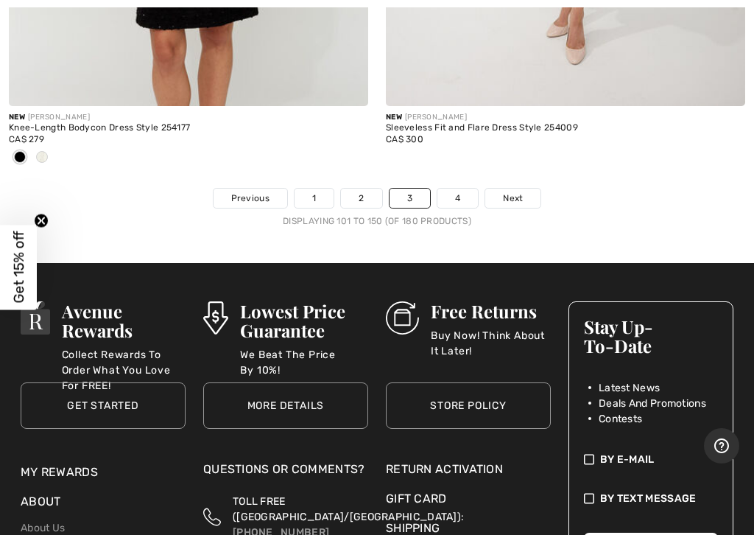
scroll to position [16028, 0]
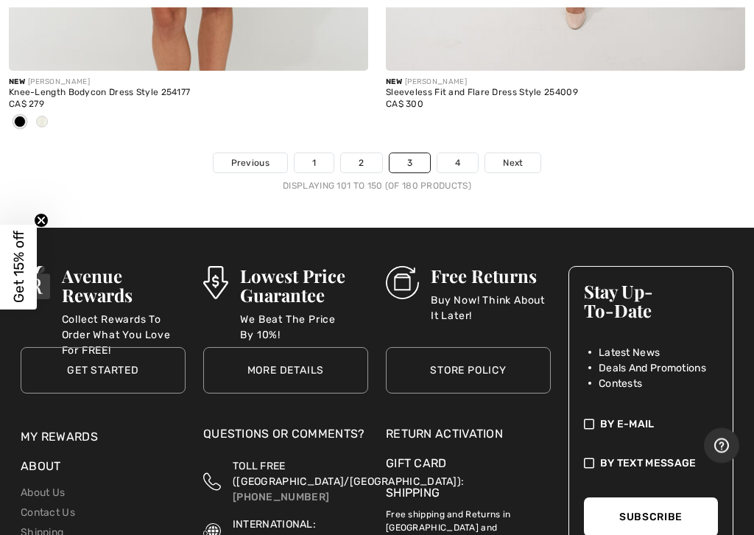
click at [515, 157] on span "Next" at bounding box center [513, 163] width 20 height 13
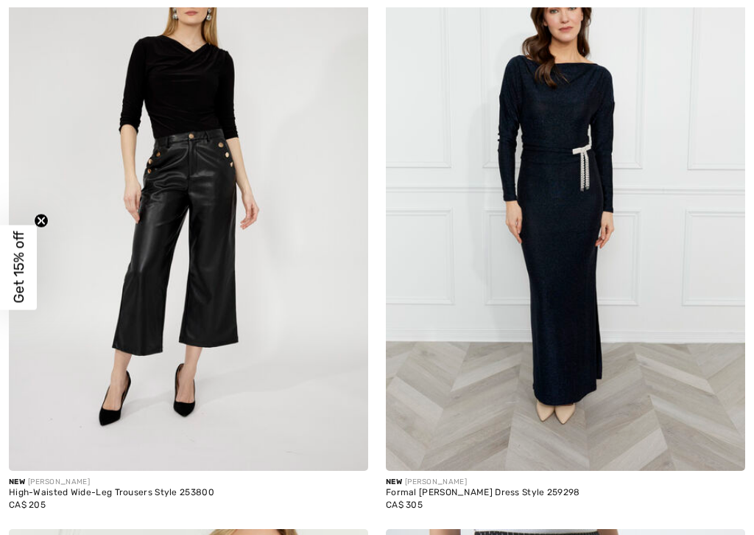
checkbox input "true"
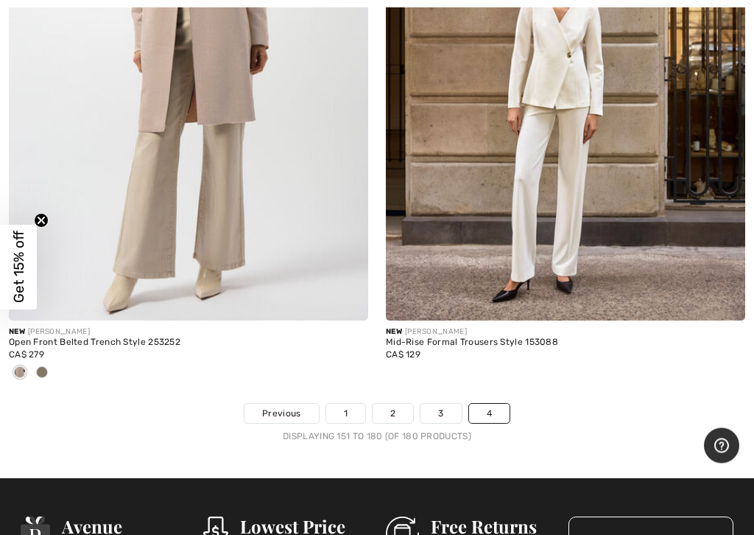
scroll to position [9473, 0]
